Goal: Task Accomplishment & Management: Manage account settings

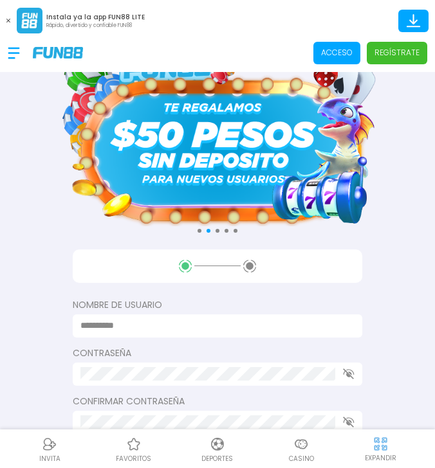
click at [219, 122] on img at bounding box center [218, 135] width 322 height 181
drag, startPoint x: 127, startPoint y: 366, endPoint x: 135, endPoint y: 394, distance: 29.5
click at [135, 394] on div "Nombre de usuario Contraseña Confirmar contraseña Próximo paso Ó Regístrate con…" at bounding box center [218, 408] width 290 height 316
click at [169, 331] on input at bounding box center [213, 326] width 266 height 14
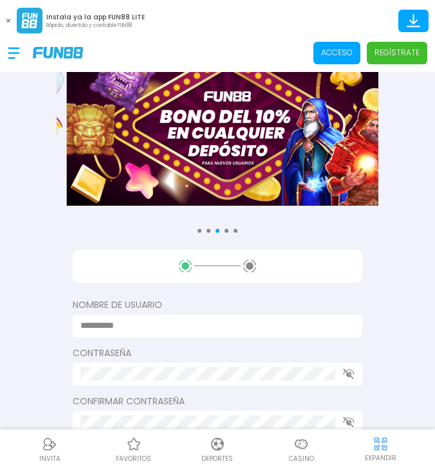
click at [219, 257] on div at bounding box center [218, 266] width 290 height 33
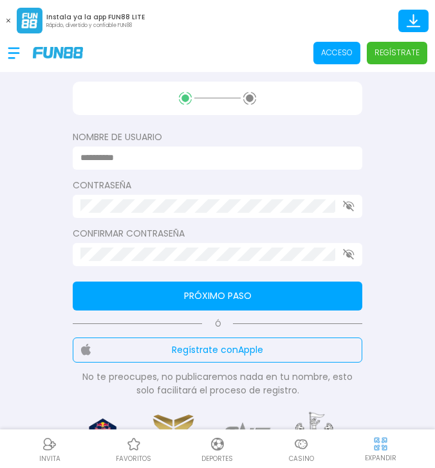
scroll to position [129, 0]
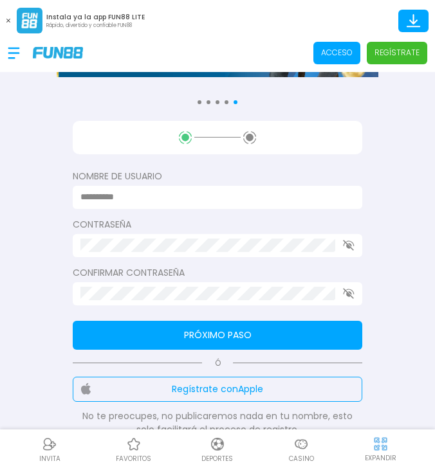
click at [147, 199] on input at bounding box center [213, 197] width 266 height 14
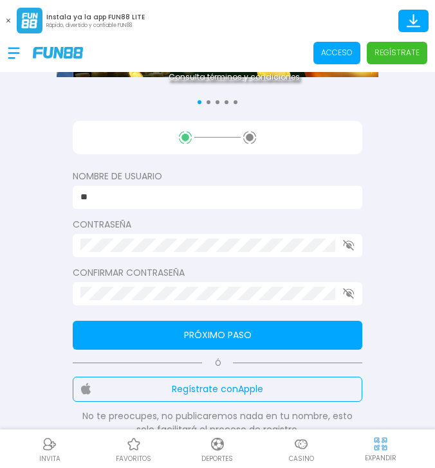
type input "*"
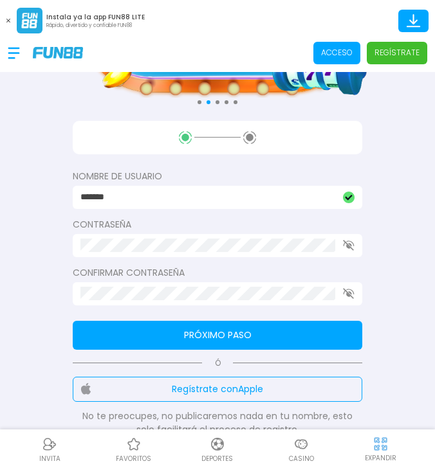
click at [163, 202] on input "*******" at bounding box center [207, 197] width 255 height 14
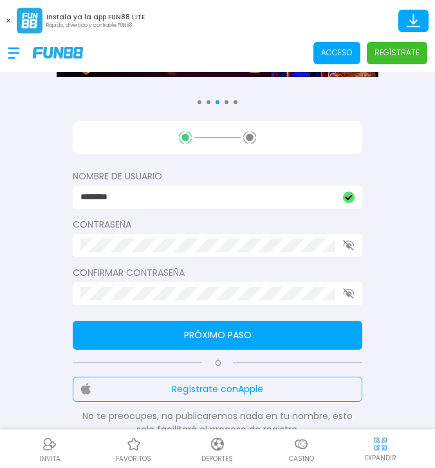
type input "********"
click at [394, 55] on p "Regístrate" at bounding box center [396, 53] width 45 height 12
click at [389, 57] on p "Regístrate" at bounding box center [396, 53] width 45 height 12
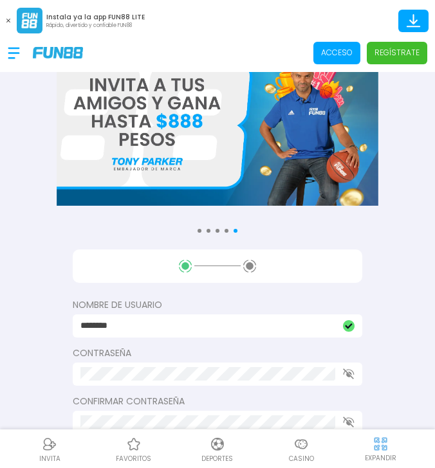
click at [396, 37] on div "Acceso Regístrate" at bounding box center [217, 52] width 435 height 39
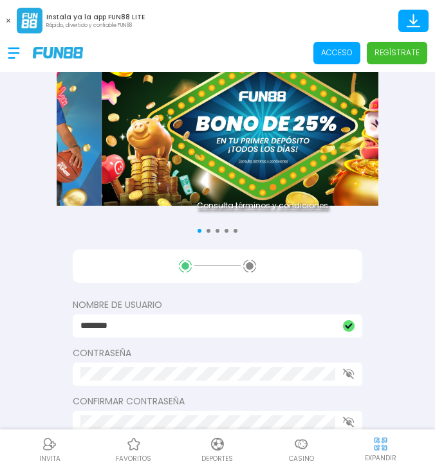
click at [400, 54] on p "Regístrate" at bounding box center [396, 53] width 45 height 12
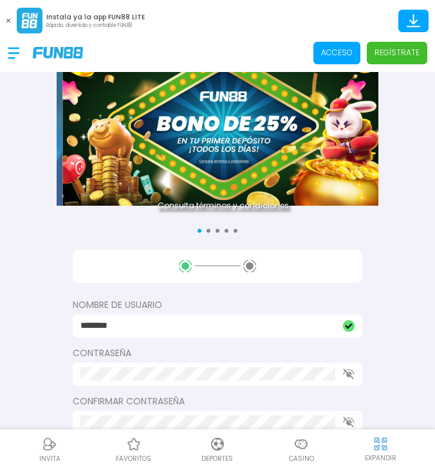
click at [400, 54] on p "Regístrate" at bounding box center [396, 53] width 45 height 12
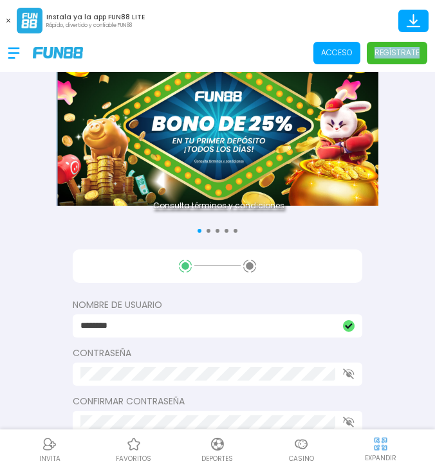
click at [401, 54] on p "Regístrate" at bounding box center [396, 53] width 45 height 12
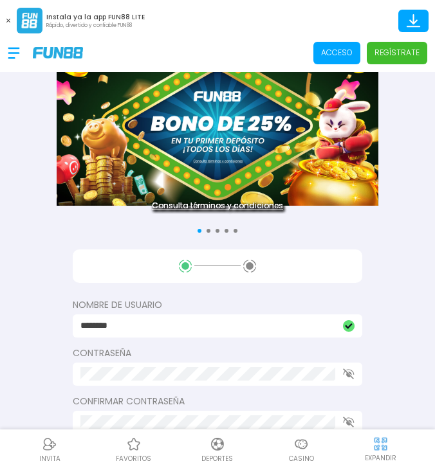
click at [261, 35] on div "Acceso Regístrate" at bounding box center [217, 52] width 435 height 39
click at [17, 51] on div at bounding box center [20, 53] width 25 height 38
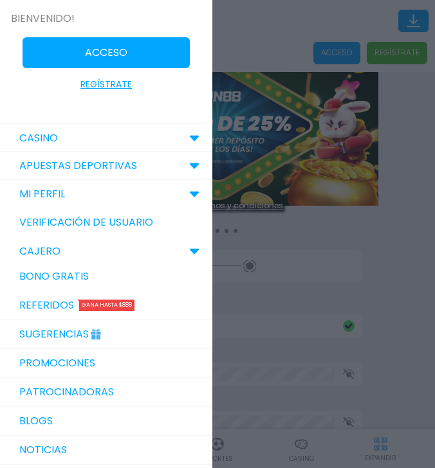
click at [95, 86] on p "Regístrate" at bounding box center [105, 85] width 51 height 14
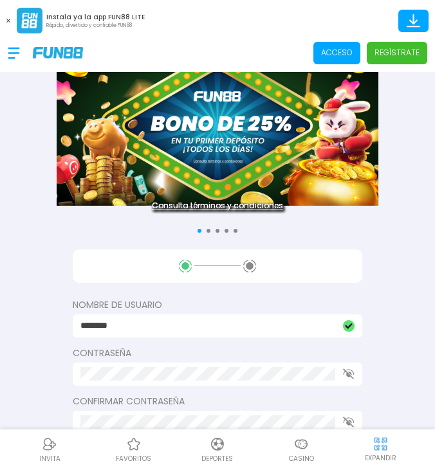
click at [24, 48] on div at bounding box center [20, 53] width 25 height 38
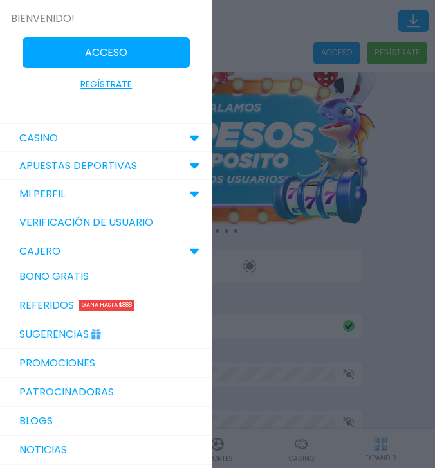
click at [111, 84] on p "Regístrate" at bounding box center [105, 85] width 51 height 14
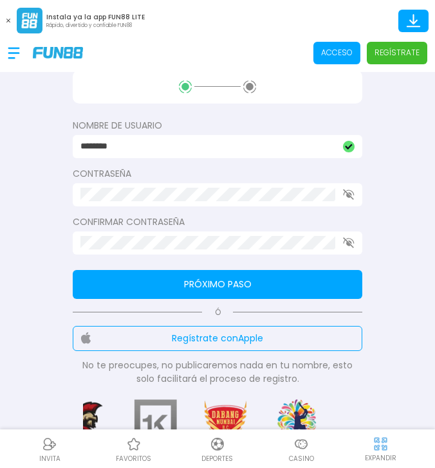
scroll to position [129, 0]
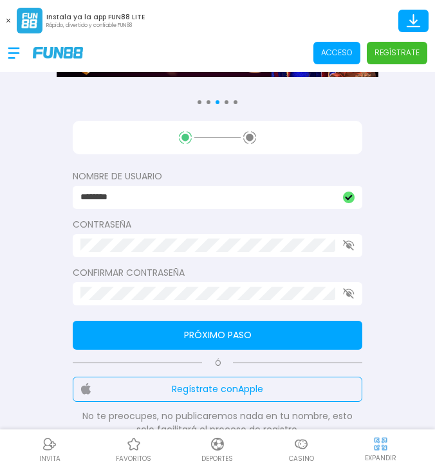
drag, startPoint x: 137, startPoint y: 225, endPoint x: 145, endPoint y: 235, distance: 12.4
click at [140, 225] on label "Contraseña" at bounding box center [218, 225] width 290 height 14
click at [346, 250] on icon "button" at bounding box center [349, 245] width 12 height 11
click at [353, 292] on use "button" at bounding box center [348, 293] width 11 height 11
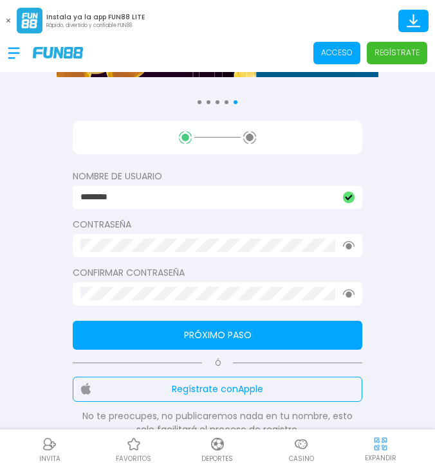
click at [278, 259] on div "Nombre de usuario ******** Contraseña Confirmar contraseña Próximo paso Ó Regís…" at bounding box center [218, 279] width 290 height 316
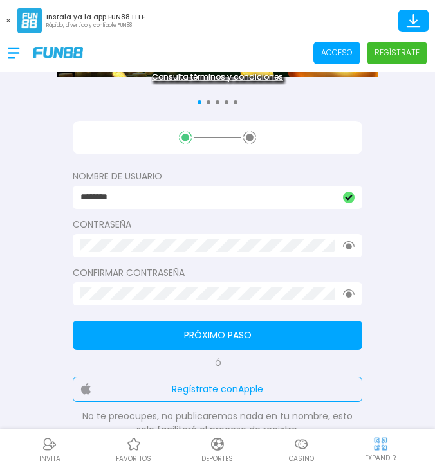
click at [198, 304] on div at bounding box center [218, 293] width 290 height 23
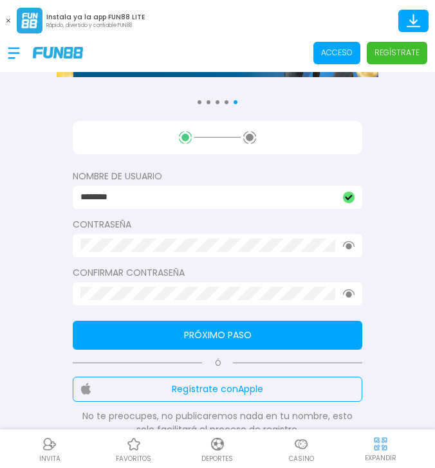
click at [210, 342] on button "Próximo paso" at bounding box center [218, 335] width 290 height 29
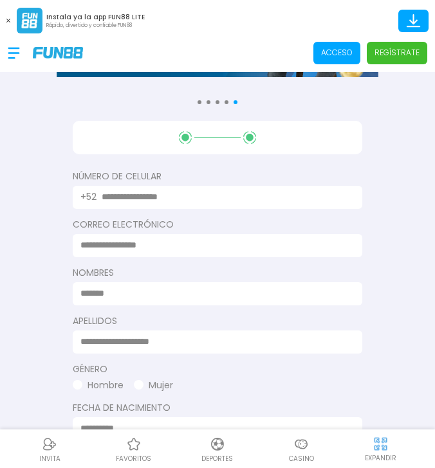
click at [167, 199] on input "text" at bounding box center [224, 197] width 245 height 14
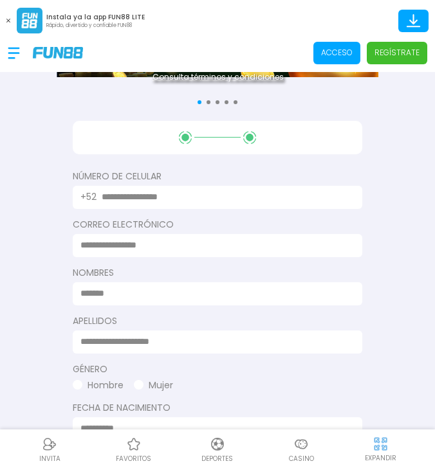
drag, startPoint x: 155, startPoint y: 239, endPoint x: 152, endPoint y: 247, distance: 8.8
click at [152, 247] on input at bounding box center [213, 246] width 266 height 14
type input "**********"
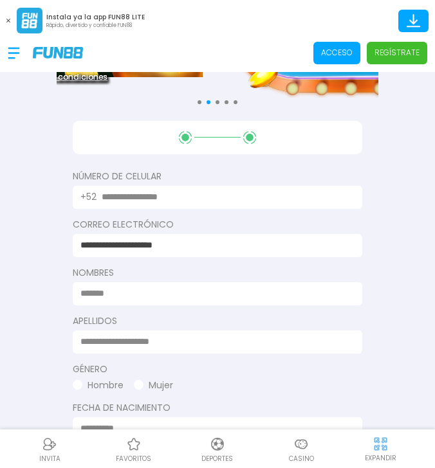
click at [148, 297] on input at bounding box center [213, 294] width 266 height 14
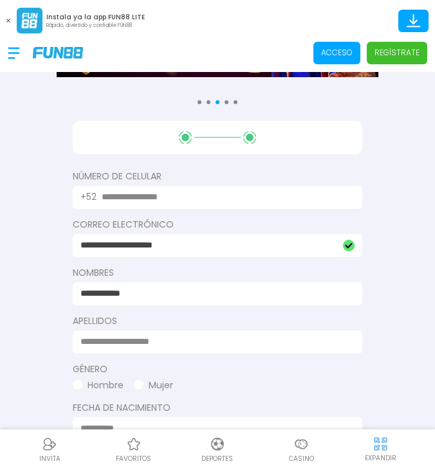
type input "**********"
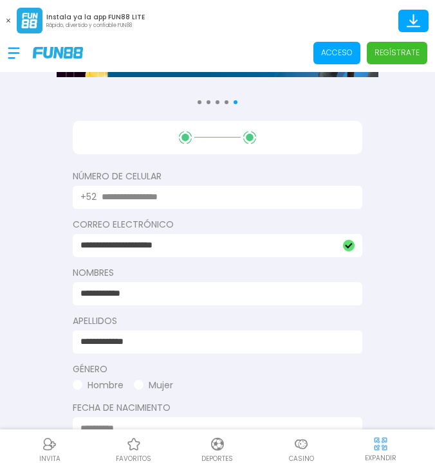
type input "**********"
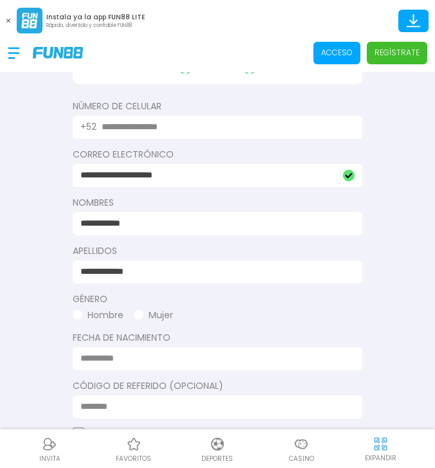
scroll to position [322, 0]
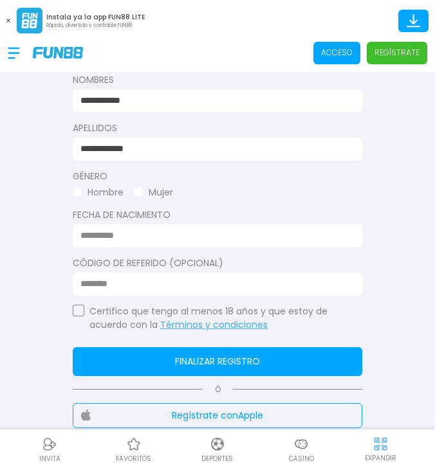
click at [151, 186] on button "Mujer" at bounding box center [153, 193] width 39 height 14
click at [80, 236] on input at bounding box center [213, 236] width 266 height 14
type input "**********"
click at [80, 282] on div at bounding box center [218, 284] width 290 height 23
click at [75, 314] on button "button" at bounding box center [79, 311] width 12 height 12
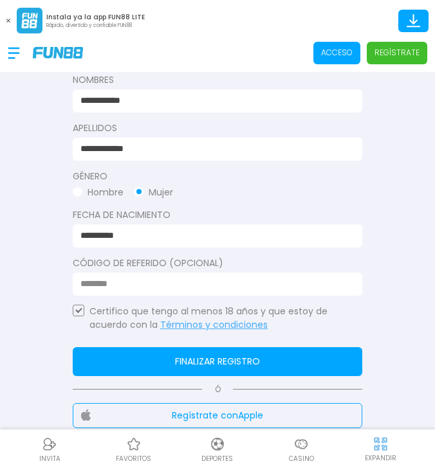
click at [131, 353] on button "Finalizar registro" at bounding box center [218, 361] width 290 height 29
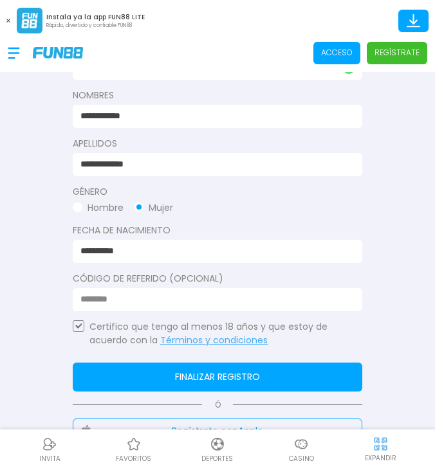
scroll to position [515, 0]
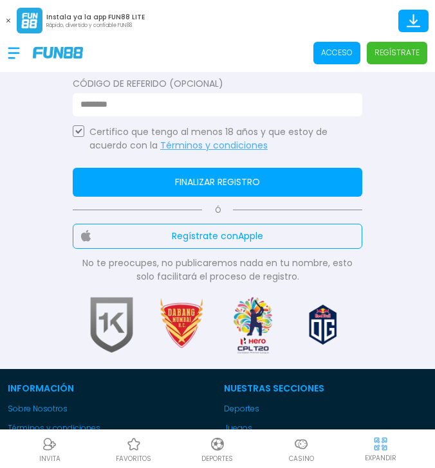
click at [232, 186] on button "Finalizar registro" at bounding box center [218, 182] width 290 height 29
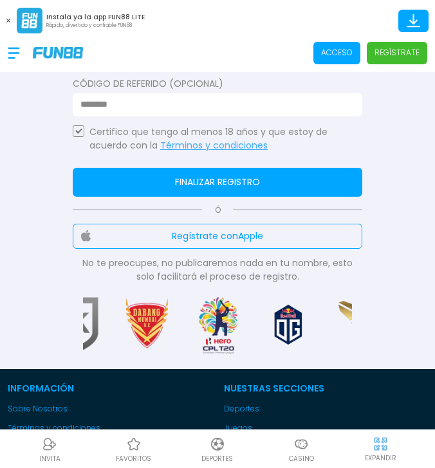
click at [232, 181] on button "Finalizar registro" at bounding box center [218, 182] width 290 height 29
click at [232, 180] on button "Finalizar registro" at bounding box center [218, 182] width 290 height 29
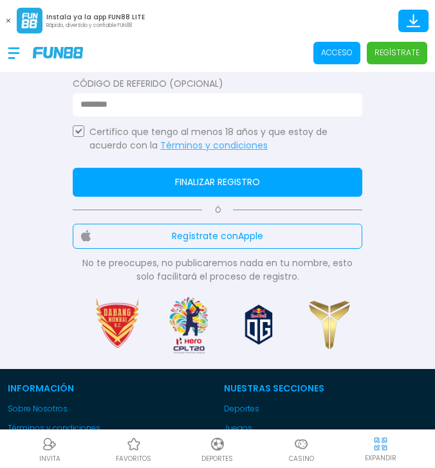
click at [232, 180] on button "Finalizar registro" at bounding box center [218, 182] width 290 height 29
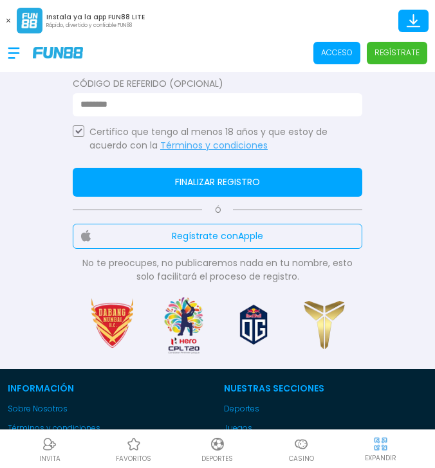
drag, startPoint x: 232, startPoint y: 180, endPoint x: 215, endPoint y: 176, distance: 17.0
click at [227, 179] on button "Finalizar registro" at bounding box center [218, 182] width 290 height 29
click at [215, 176] on button "Finalizar registro" at bounding box center [218, 182] width 290 height 29
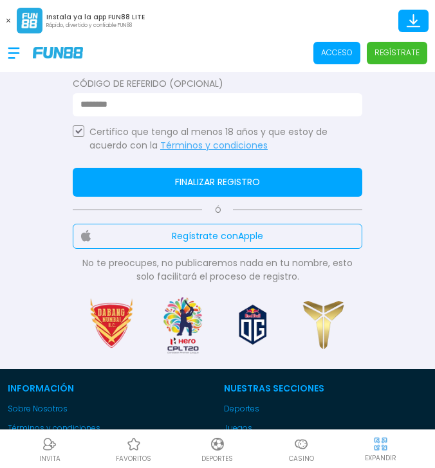
click at [215, 176] on button "Finalizar registro" at bounding box center [218, 182] width 290 height 29
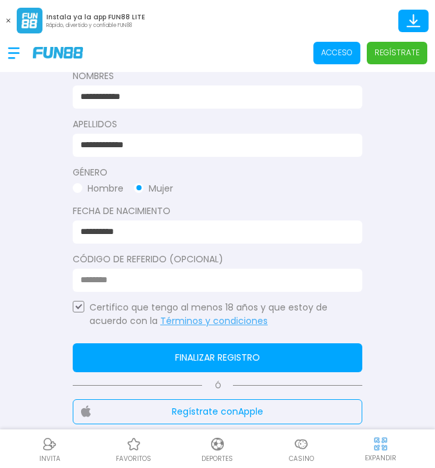
scroll to position [322, 0]
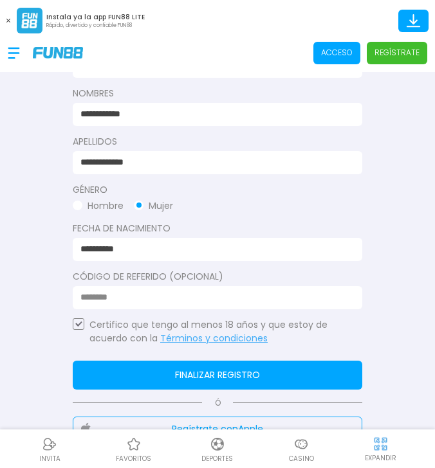
click at [138, 369] on button "Finalizar registro" at bounding box center [218, 375] width 290 height 29
click at [138, 367] on button "Finalizar registro" at bounding box center [218, 375] width 290 height 29
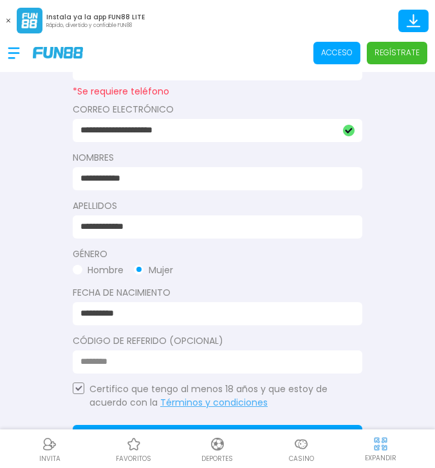
scroll to position [193, 0]
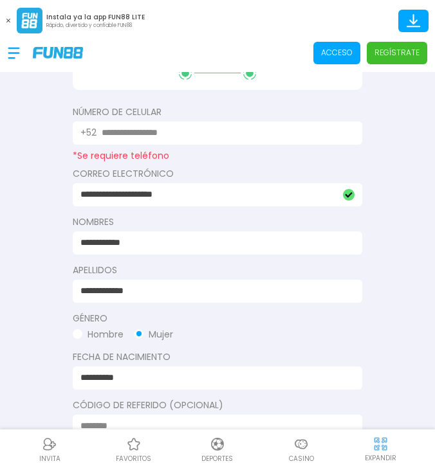
click at [161, 122] on div "+52" at bounding box center [218, 133] width 290 height 23
click at [165, 134] on input "text" at bounding box center [224, 133] width 245 height 14
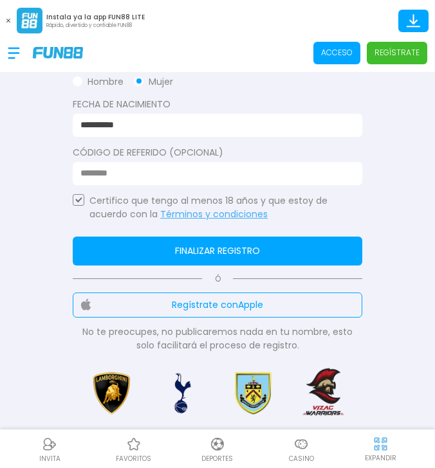
scroll to position [450, 0]
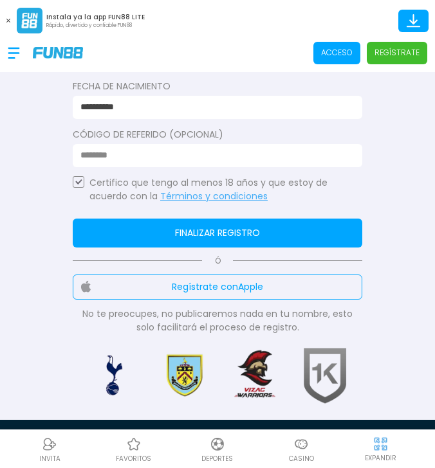
type input "**********"
drag, startPoint x: 221, startPoint y: 224, endPoint x: 198, endPoint y: 228, distance: 24.1
click at [210, 223] on button "Finalizar registro" at bounding box center [218, 233] width 290 height 29
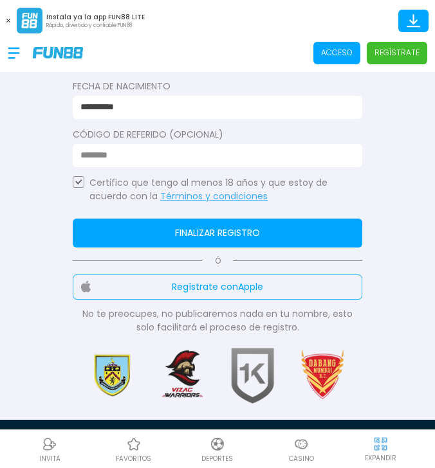
click at [281, 243] on button "Finalizar registro" at bounding box center [218, 233] width 290 height 29
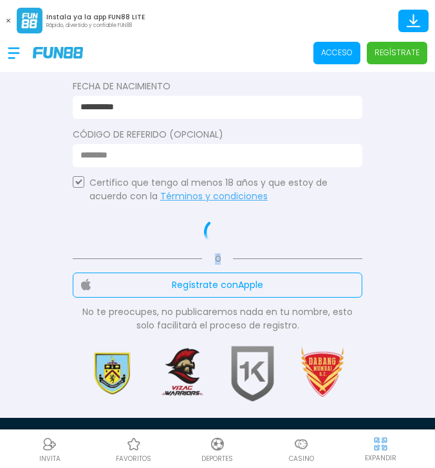
click at [281, 241] on div at bounding box center [218, 232] width 290 height 27
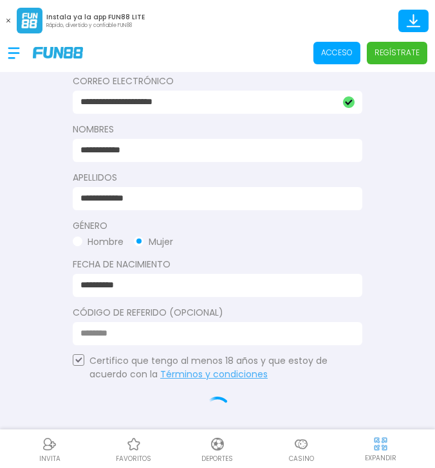
scroll to position [257, 0]
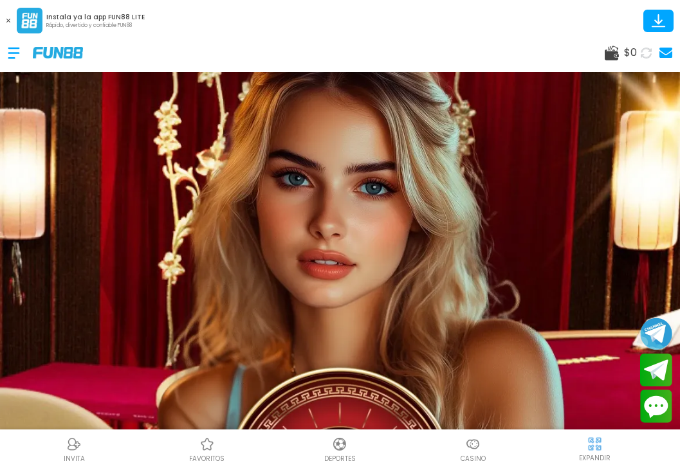
click at [9, 23] on button at bounding box center [8, 20] width 17 height 17
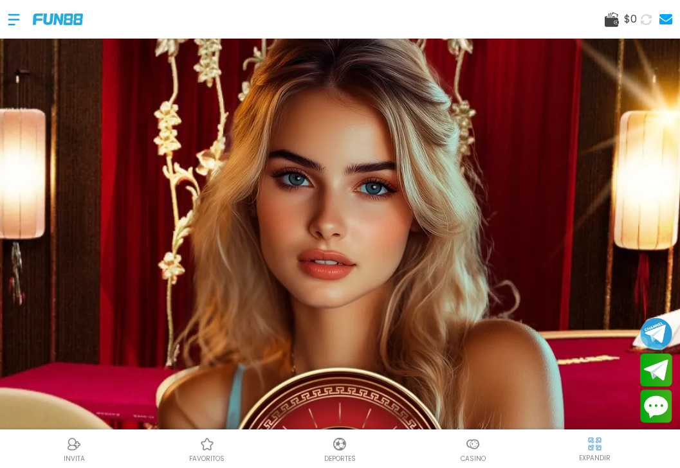
click at [21, 19] on div at bounding box center [20, 20] width 25 height 38
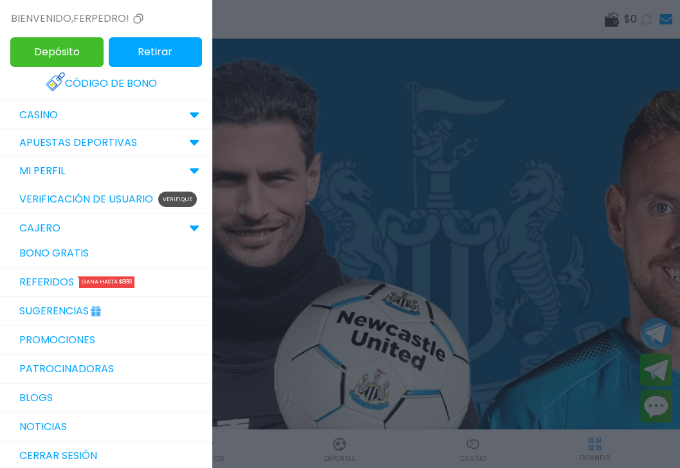
click at [61, 255] on link "Bono Gratis" at bounding box center [106, 253] width 212 height 29
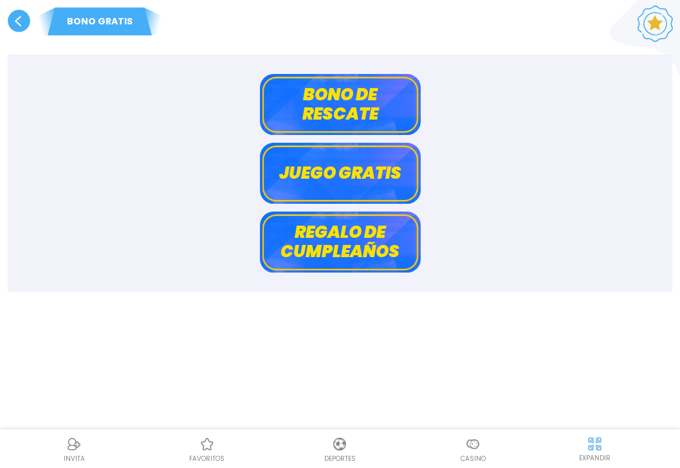
click at [344, 150] on button "Juego gratis" at bounding box center [340, 173] width 161 height 61
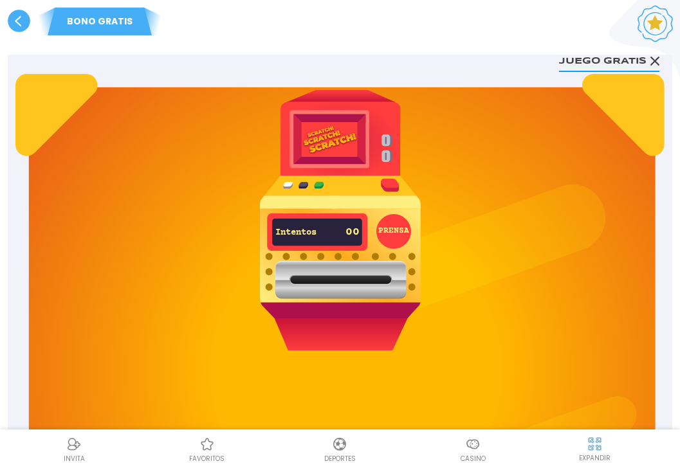
click at [325, 207] on img at bounding box center [340, 220] width 161 height 261
click at [327, 208] on img at bounding box center [340, 220] width 161 height 261
click at [330, 217] on img at bounding box center [340, 220] width 161 height 261
click at [340, 257] on img at bounding box center [340, 220] width 161 height 261
click at [389, 216] on button "PRENSA" at bounding box center [393, 231] width 35 height 35
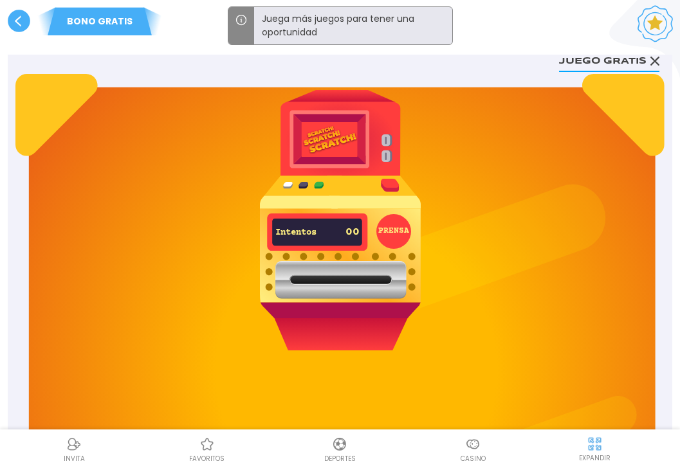
click at [389, 228] on button "PRENSA" at bounding box center [393, 231] width 35 height 35
click at [390, 228] on button "PRENSA" at bounding box center [393, 231] width 35 height 35
click at [399, 183] on img at bounding box center [340, 220] width 161 height 261
drag, startPoint x: 379, startPoint y: 181, endPoint x: 407, endPoint y: 181, distance: 27.7
click at [381, 181] on img at bounding box center [340, 220] width 161 height 261
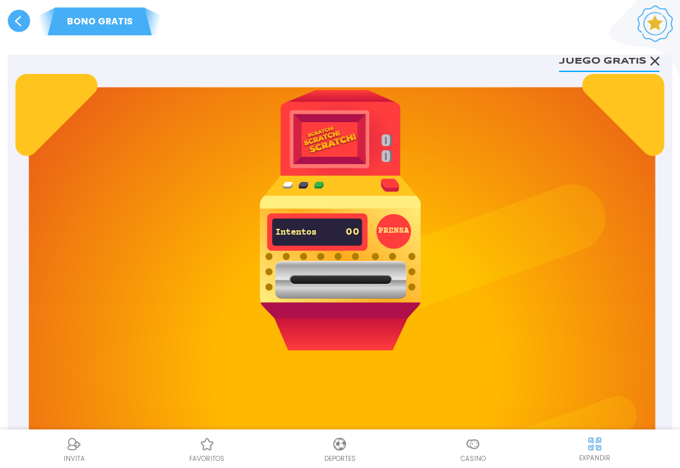
click at [304, 182] on img at bounding box center [340, 220] width 161 height 261
click at [311, 178] on img at bounding box center [340, 220] width 161 height 261
click at [361, 237] on img at bounding box center [340, 220] width 161 height 261
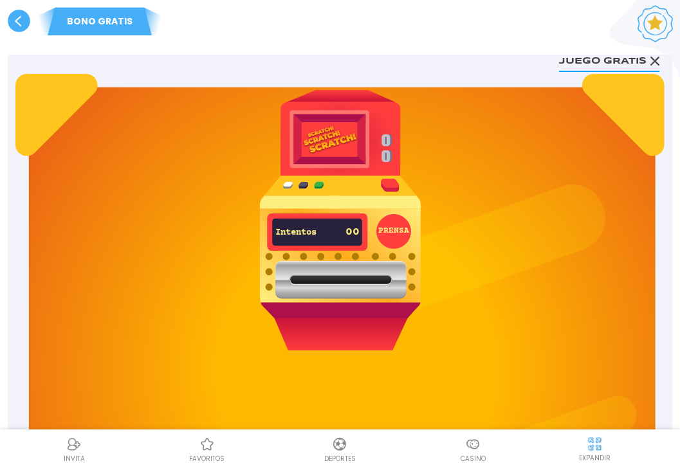
click at [361, 235] on img at bounding box center [340, 220] width 161 height 261
click at [386, 185] on img at bounding box center [340, 220] width 161 height 261
click at [387, 184] on img at bounding box center [340, 220] width 161 height 261
click at [355, 116] on img at bounding box center [340, 220] width 161 height 261
drag, startPoint x: 340, startPoint y: 129, endPoint x: 325, endPoint y: 129, distance: 15.4
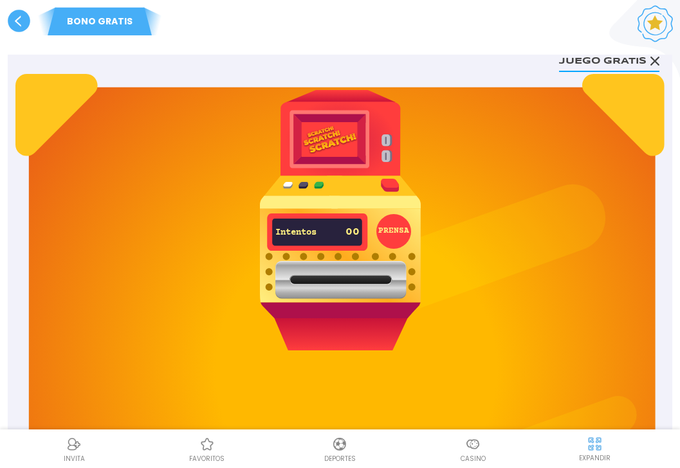
click at [340, 129] on img at bounding box center [340, 220] width 161 height 261
click at [322, 129] on img at bounding box center [340, 220] width 161 height 261
click at [308, 137] on img at bounding box center [340, 220] width 161 height 261
click at [321, 271] on img at bounding box center [340, 220] width 161 height 261
click at [16, 19] on use at bounding box center [19, 21] width 23 height 23
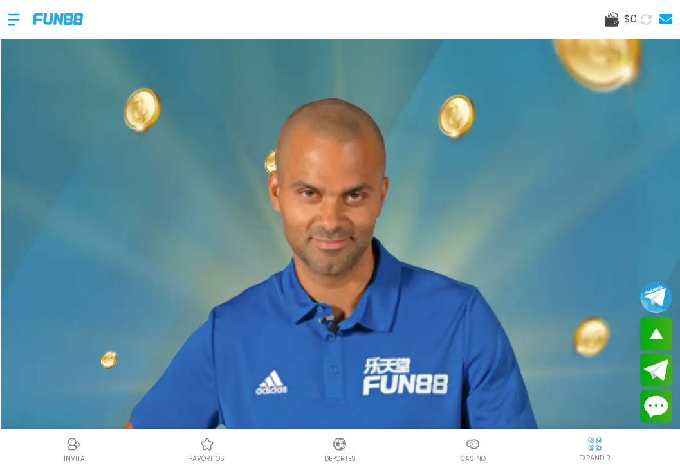
click at [21, 18] on div at bounding box center [20, 20] width 25 height 38
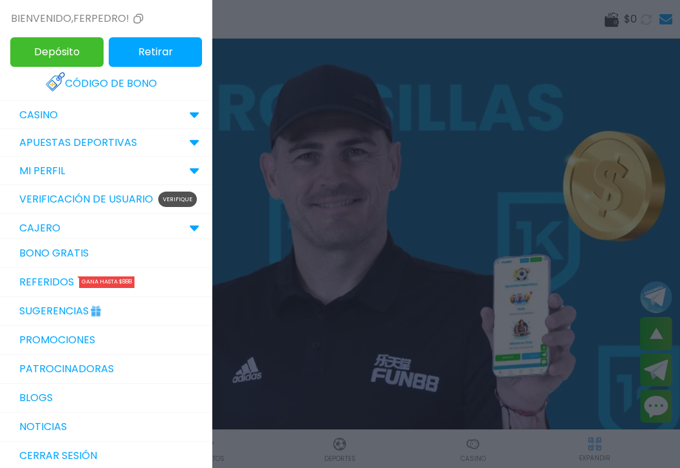
click at [84, 306] on link "Sugerencias" at bounding box center [106, 311] width 212 height 29
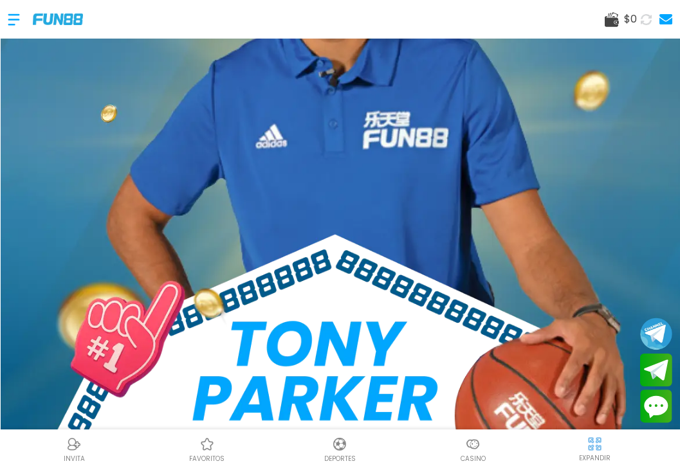
scroll to position [386, 0]
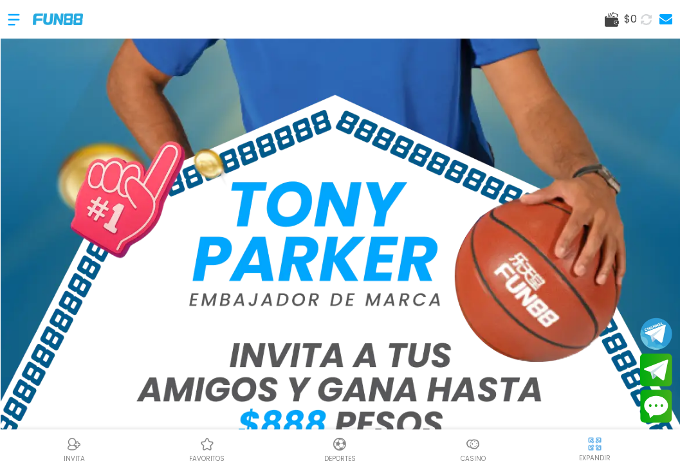
click at [8, 20] on div at bounding box center [20, 20] width 25 height 38
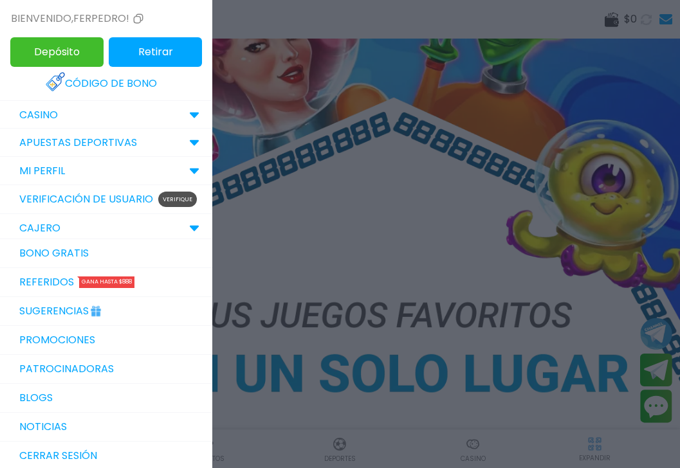
click at [146, 82] on link "Código de bono" at bounding box center [106, 83] width 121 height 28
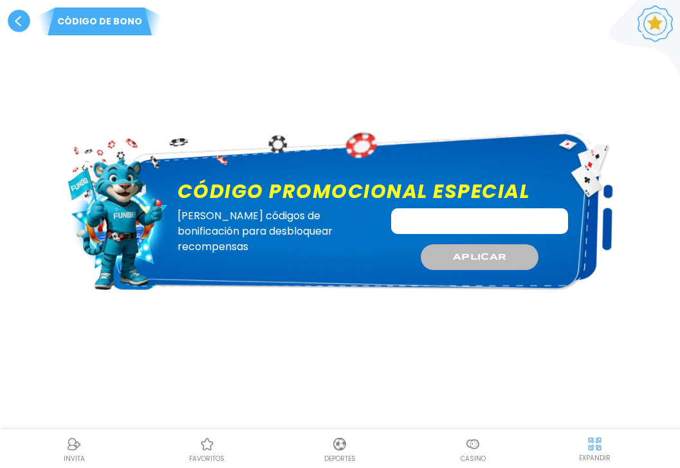
click at [434, 223] on input "Código promocional especial" at bounding box center [479, 221] width 177 height 26
click at [28, 23] on use at bounding box center [19, 21] width 23 height 23
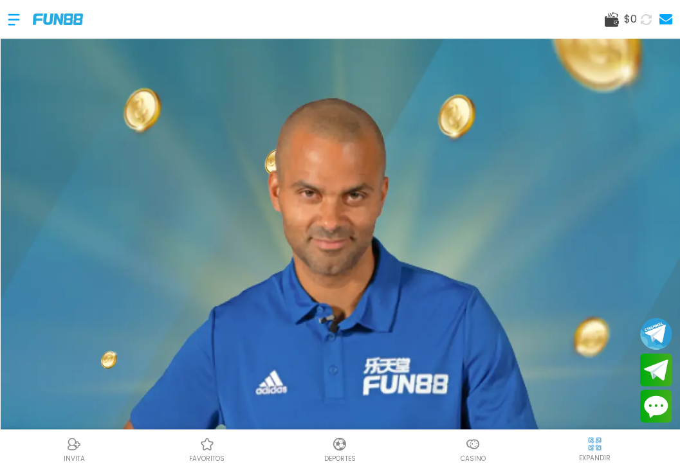
click at [18, 17] on div at bounding box center [20, 20] width 25 height 38
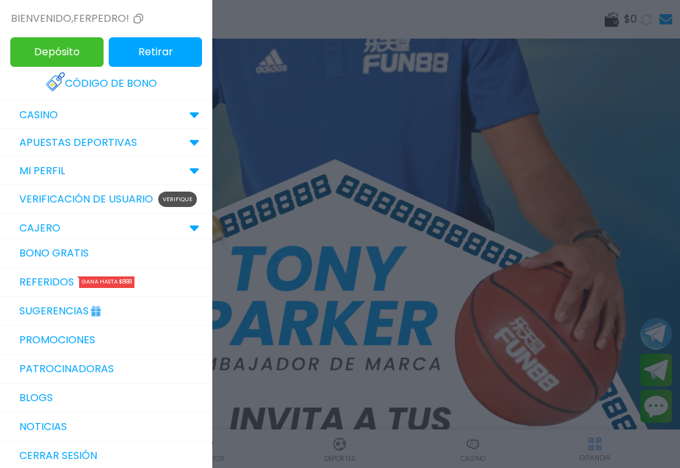
click at [434, 24] on div at bounding box center [340, 234] width 680 height 468
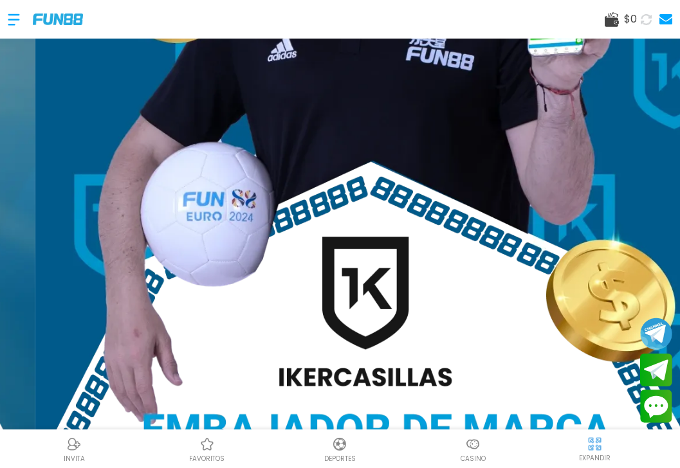
click at [434, 18] on icon at bounding box center [612, 19] width 14 height 15
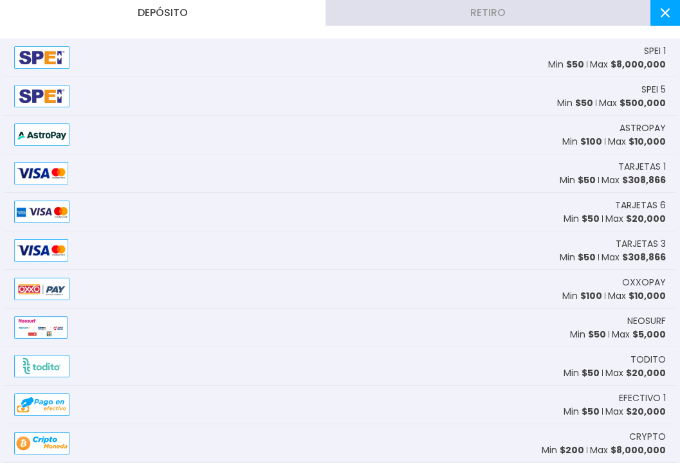
click at [434, 21] on button at bounding box center [665, 13] width 30 height 26
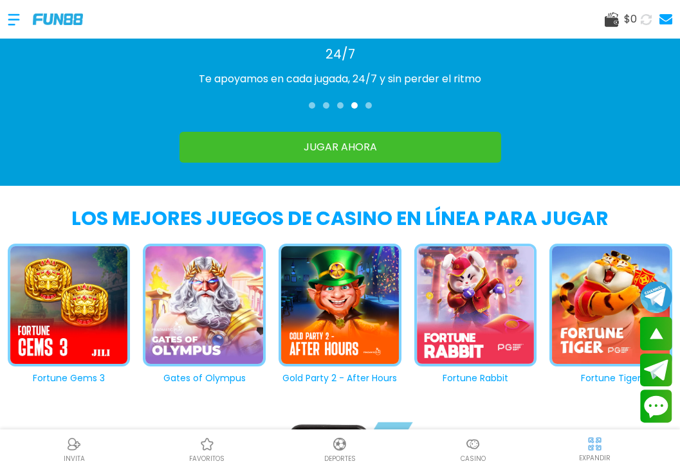
scroll to position [1416, 0]
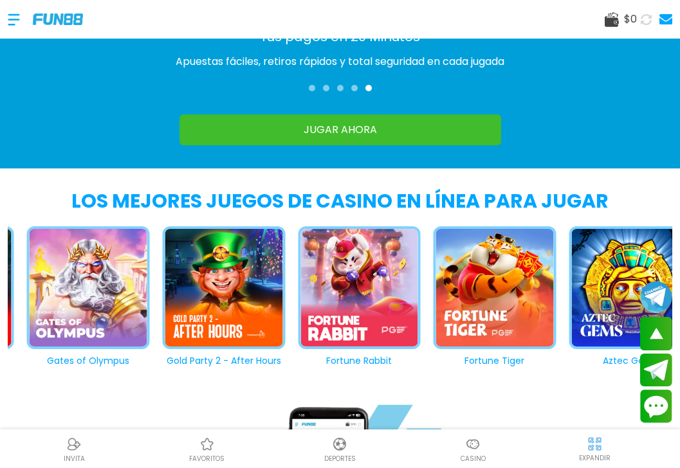
click at [183, 311] on button "Gold Party 2 - After Hours" at bounding box center [217, 297] width 136 height 142
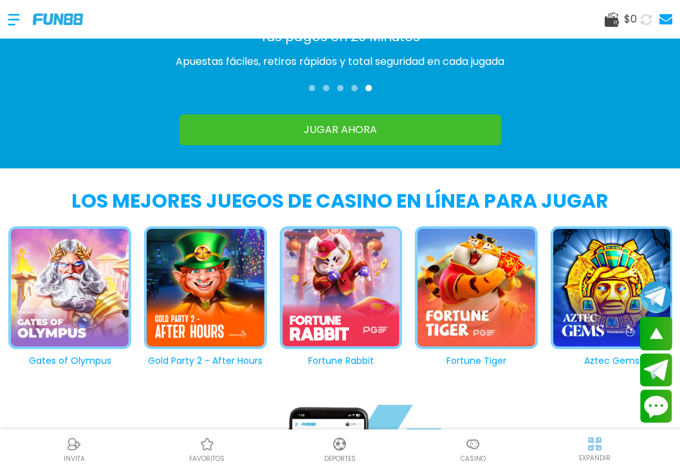
click at [183, 311] on div at bounding box center [205, 290] width 123 height 129
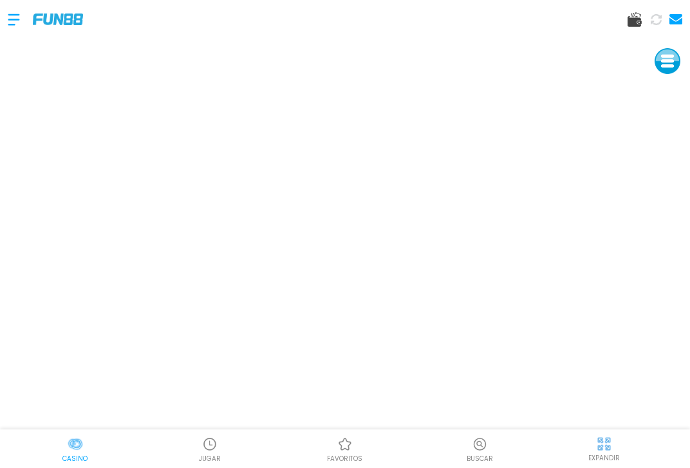
click at [434, 15] on use at bounding box center [675, 19] width 13 height 10
click at [17, 19] on div at bounding box center [20, 20] width 25 height 38
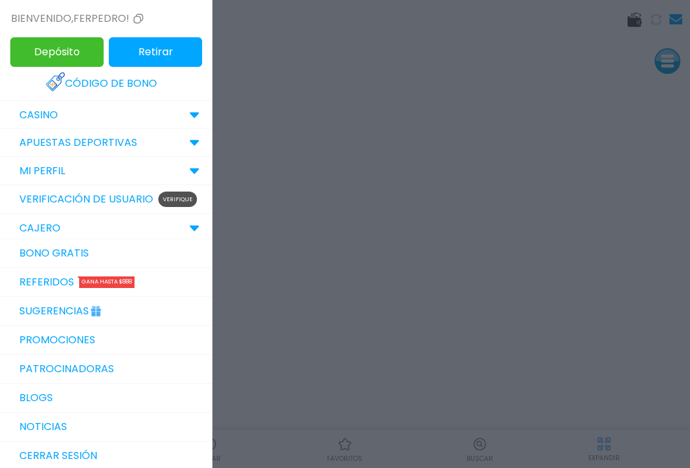
click at [89, 445] on button "Cerrar sesión" at bounding box center [106, 456] width 212 height 29
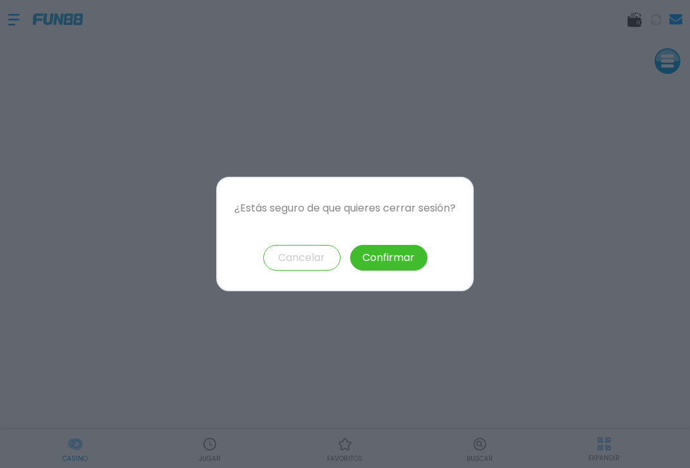
click at [386, 254] on button "Confirmar" at bounding box center [388, 258] width 77 height 26
